Goal: Information Seeking & Learning: Learn about a topic

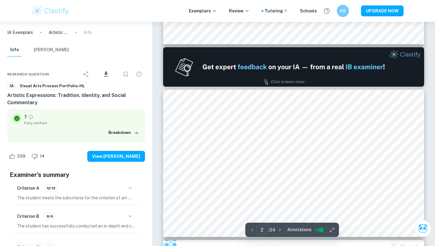
type input "1"
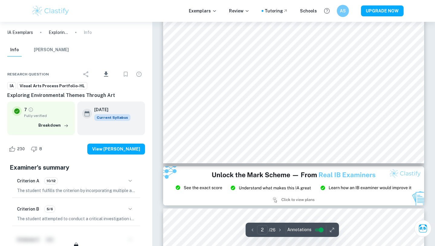
scroll to position [101, 0]
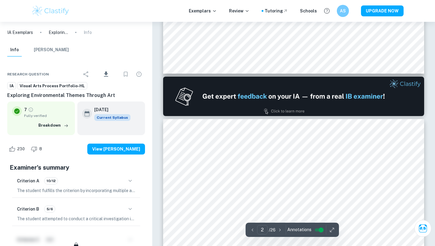
type input "1"
